Goal: Information Seeking & Learning: Learn about a topic

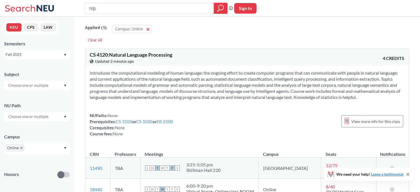
click at [20, 4] on icon at bounding box center [30, 8] width 51 height 11
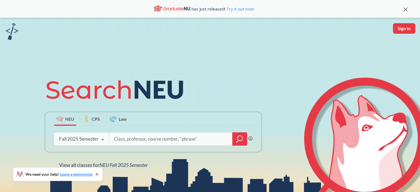
paste input "Neural Networks and Deep Learning"
type input "Neural Networks and Deep Learning"
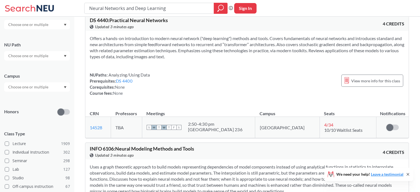
scroll to position [61, 0]
drag, startPoint x: 26, startPoint y: 81, endPoint x: 30, endPoint y: 85, distance: 5.9
click at [30, 85] on div "Campus" at bounding box center [37, 79] width 66 height 24
click at [30, 85] on input "text" at bounding box center [29, 87] width 46 height 7
click at [44, 110] on div "Online ( 685 )" at bounding box center [37, 114] width 66 height 15
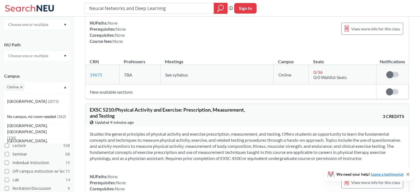
scroll to position [3568, 0]
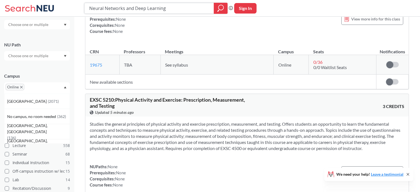
type input "Neural Networks and Deep Learnin"
type input "emt"
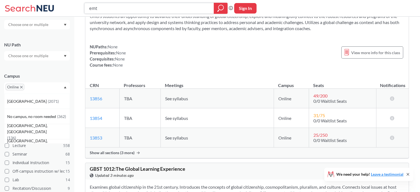
scroll to position [1186, 0]
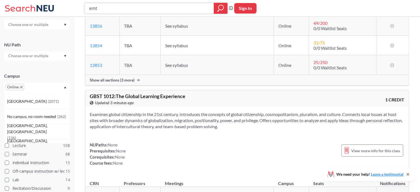
type input "\"
type input "IE"
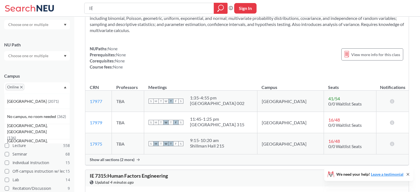
scroll to position [1154, 0]
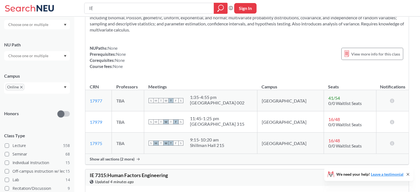
click at [106, 158] on span "Show all sections (2 more)" at bounding box center [112, 159] width 45 height 5
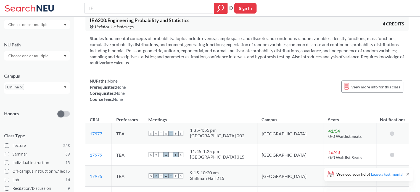
scroll to position [1118, 0]
